Goal: Find specific page/section: Find specific page/section

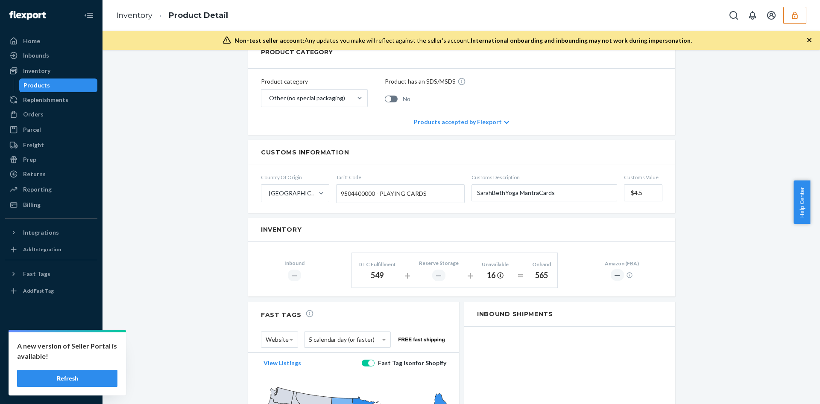
click at [785, 19] on button "button" at bounding box center [794, 15] width 23 height 17
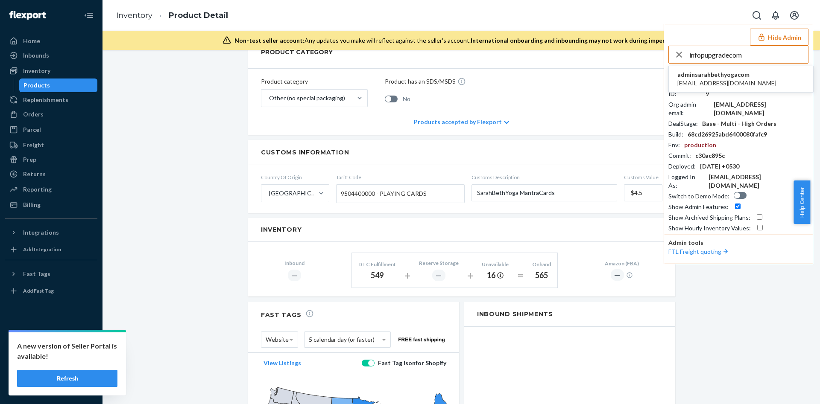
type input "infopupgradecom"
click at [730, 77] on span "adminsarahbethyogacom" at bounding box center [726, 74] width 99 height 9
